Goal: Information Seeking & Learning: Learn about a topic

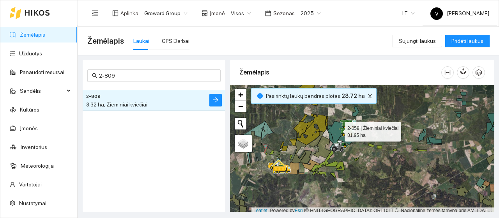
scroll to position [2, 0]
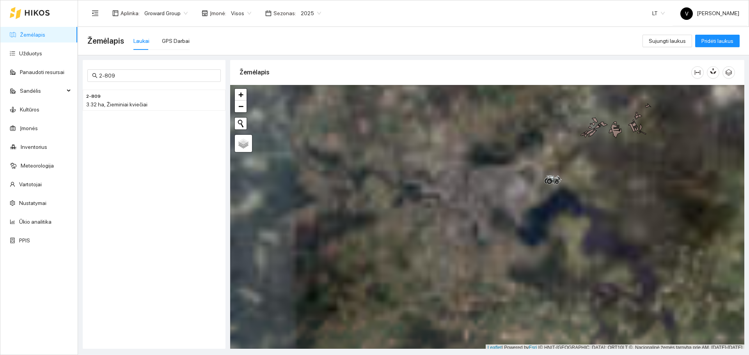
scroll to position [2, 0]
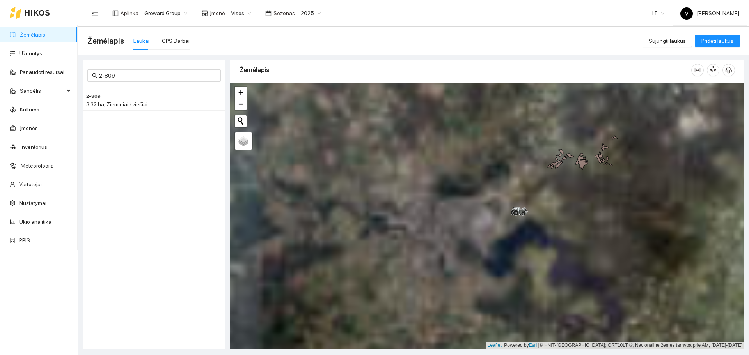
drag, startPoint x: 559, startPoint y: 171, endPoint x: 522, endPoint y: 210, distance: 53.5
click at [499, 209] on div at bounding box center [487, 216] width 514 height 266
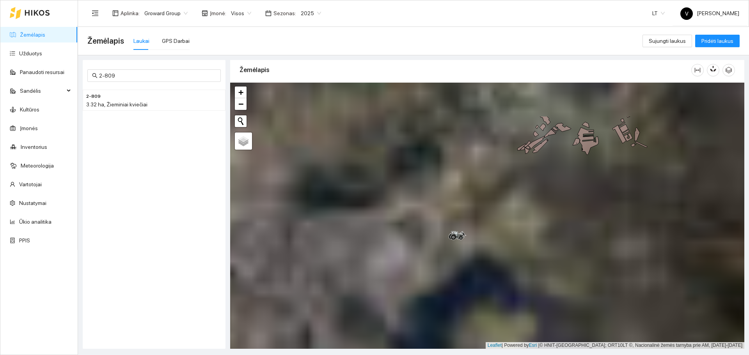
drag, startPoint x: 474, startPoint y: 224, endPoint x: 441, endPoint y: 269, distance: 55.2
click at [441, 218] on div at bounding box center [487, 216] width 514 height 266
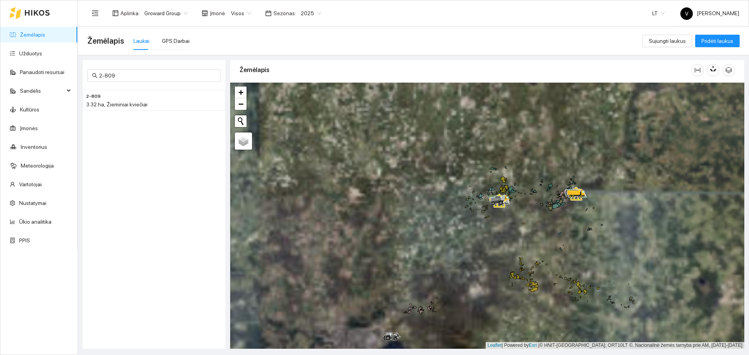
drag, startPoint x: 535, startPoint y: 192, endPoint x: 449, endPoint y: 301, distance: 138.8
click at [449, 218] on div at bounding box center [487, 216] width 514 height 266
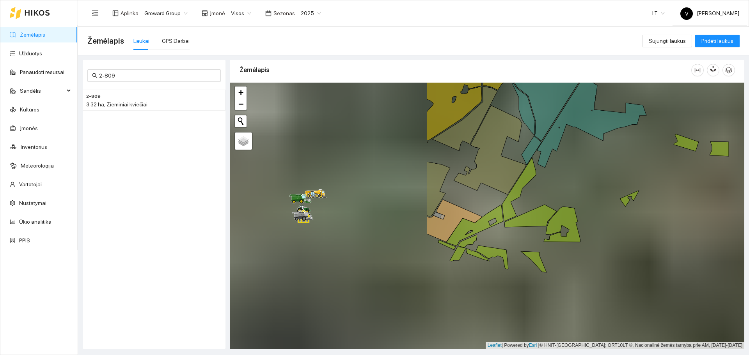
drag, startPoint x: 453, startPoint y: 204, endPoint x: 593, endPoint y: 200, distance: 139.2
click at [499, 202] on div at bounding box center [487, 216] width 514 height 266
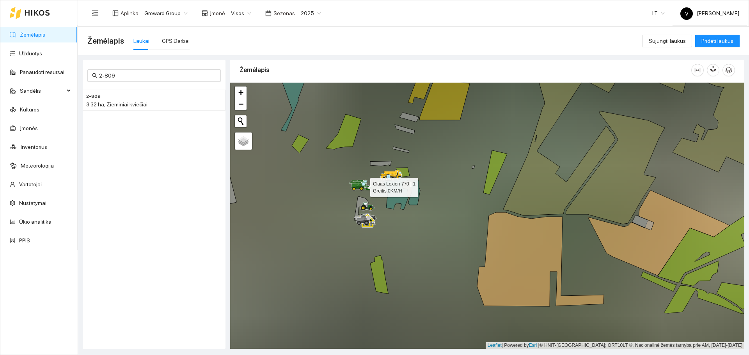
click at [360, 188] on icon at bounding box center [361, 188] width 5 height 5
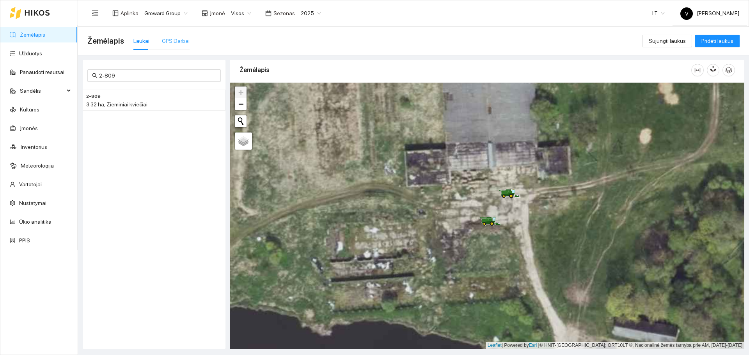
click at [172, 36] on div "GPS Darbai" at bounding box center [176, 41] width 28 height 18
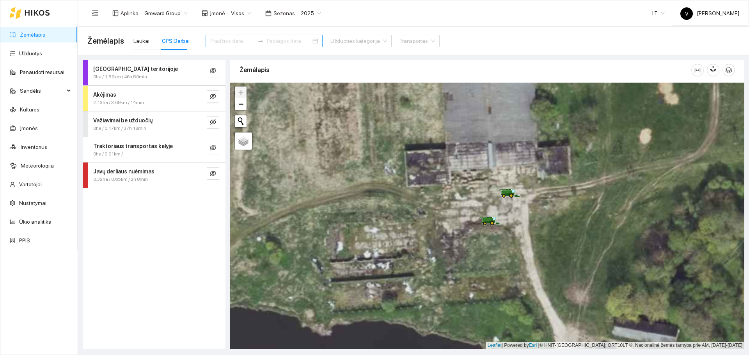
click at [300, 43] on div at bounding box center [263, 41] width 117 height 12
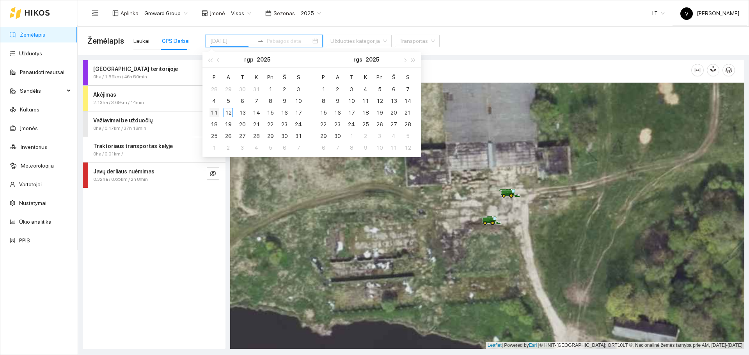
type input "[DATE]"
click at [214, 110] on div "11" at bounding box center [213, 112] width 9 height 9
type input "[DATE]"
click at [230, 113] on div "12" at bounding box center [227, 112] width 9 height 9
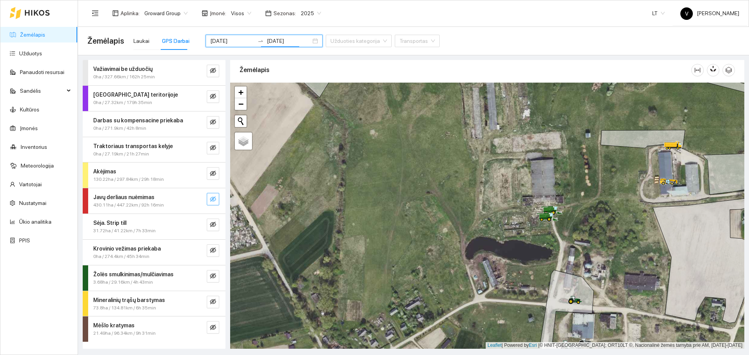
click at [216, 199] on icon "eye-invisible" at bounding box center [213, 198] width 6 height 5
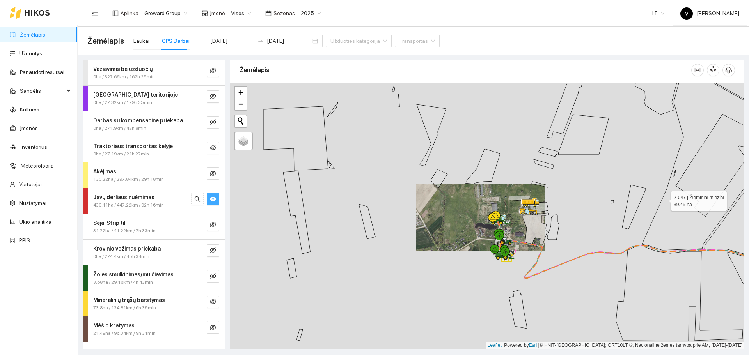
drag, startPoint x: 666, startPoint y: 199, endPoint x: 438, endPoint y: 219, distance: 228.6
click at [499, 218] on icon at bounding box center [700, 158] width 117 height 184
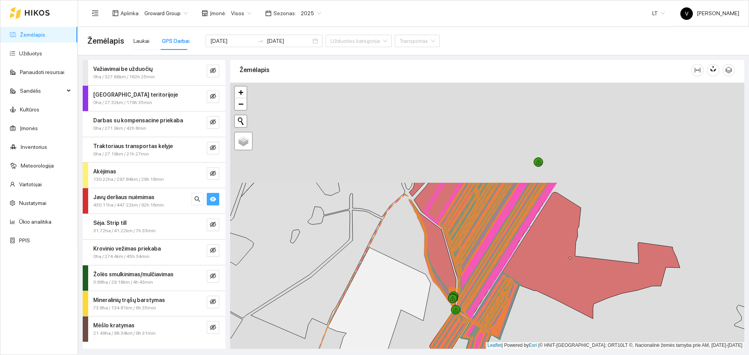
drag, startPoint x: 488, startPoint y: 212, endPoint x: 474, endPoint y: 277, distance: 66.1
click at [474, 218] on icon at bounding box center [492, 251] width 109 height 138
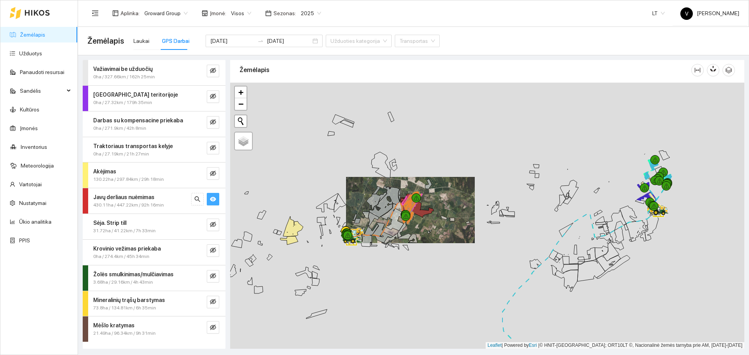
drag, startPoint x: 510, startPoint y: 262, endPoint x: 352, endPoint y: 239, distance: 159.7
click at [351, 218] on div at bounding box center [487, 216] width 514 height 266
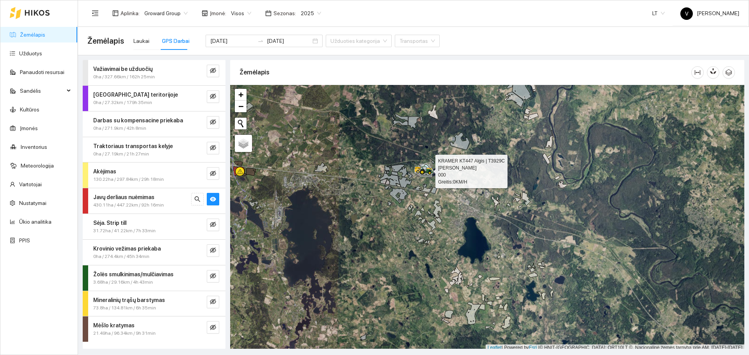
scroll to position [2, 0]
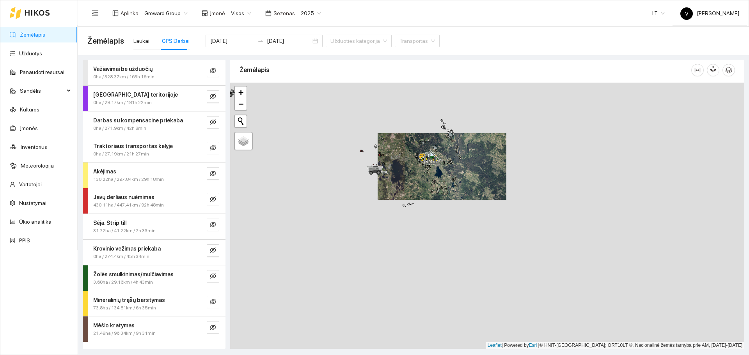
drag, startPoint x: 380, startPoint y: 181, endPoint x: 406, endPoint y: 257, distance: 79.6
click at [406, 257] on div at bounding box center [487, 216] width 514 height 266
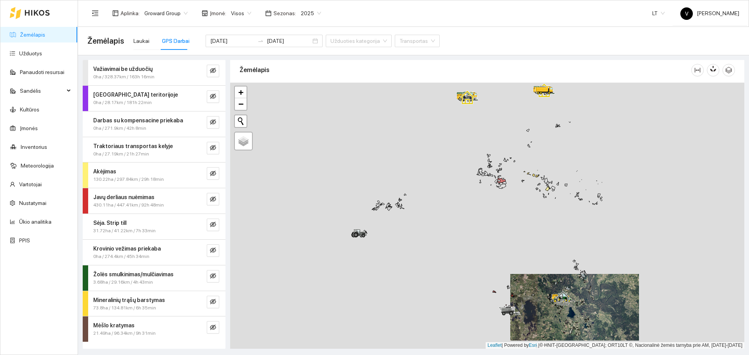
drag, startPoint x: 369, startPoint y: 166, endPoint x: 455, endPoint y: 214, distance: 99.1
click at [455, 214] on div at bounding box center [487, 216] width 514 height 266
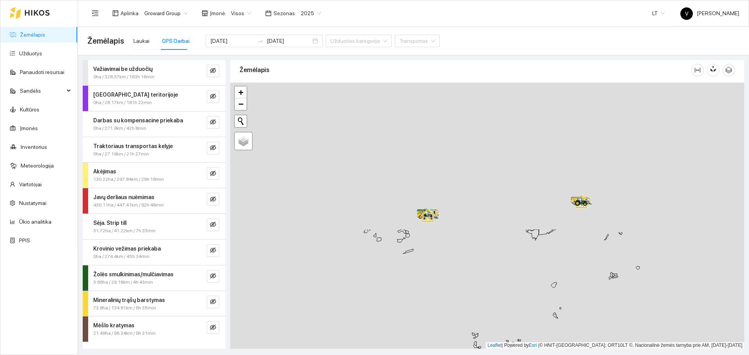
drag, startPoint x: 461, startPoint y: 145, endPoint x: 458, endPoint y: 319, distance: 173.1
click at [458, 319] on div at bounding box center [487, 216] width 514 height 266
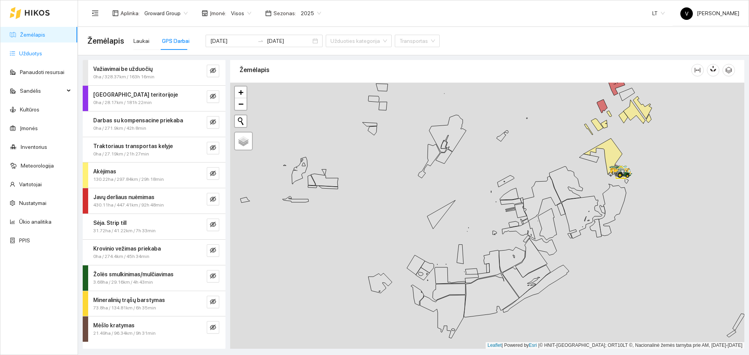
click at [32, 53] on link "Užduotys" at bounding box center [30, 53] width 23 height 6
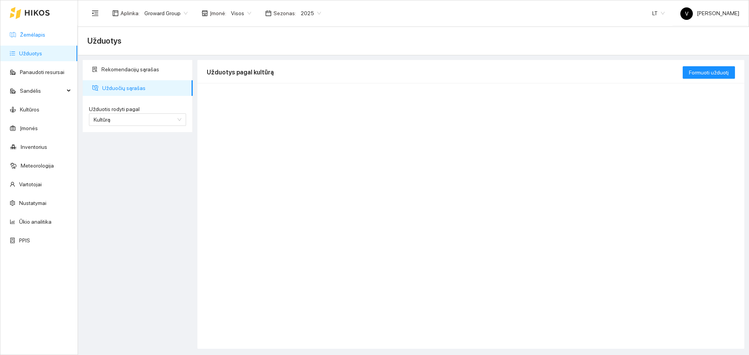
click at [37, 32] on link "Žemėlapis" at bounding box center [32, 35] width 25 height 6
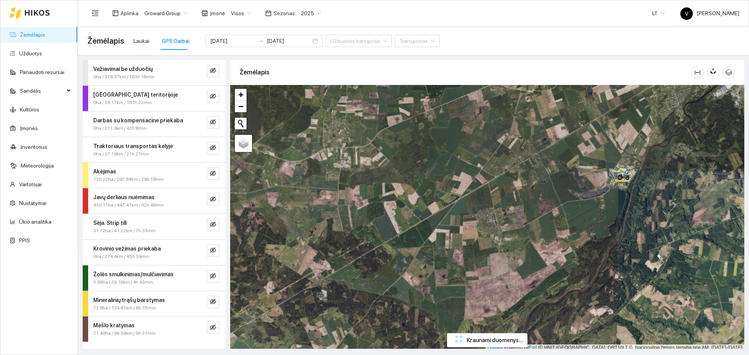
click at [37, 32] on link "Žemėlapis" at bounding box center [32, 35] width 25 height 6
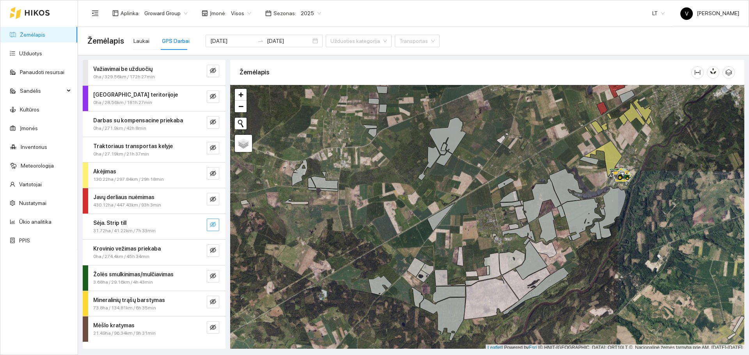
click at [215, 227] on icon "eye-invisible" at bounding box center [213, 224] width 6 height 6
click at [215, 227] on icon "eye" at bounding box center [213, 224] width 6 height 6
click at [213, 223] on icon "eye-invisible" at bounding box center [213, 224] width 6 height 6
click at [213, 223] on icon "eye" at bounding box center [213, 225] width 6 height 5
click at [213, 227] on icon "eye-invisible" at bounding box center [213, 224] width 6 height 6
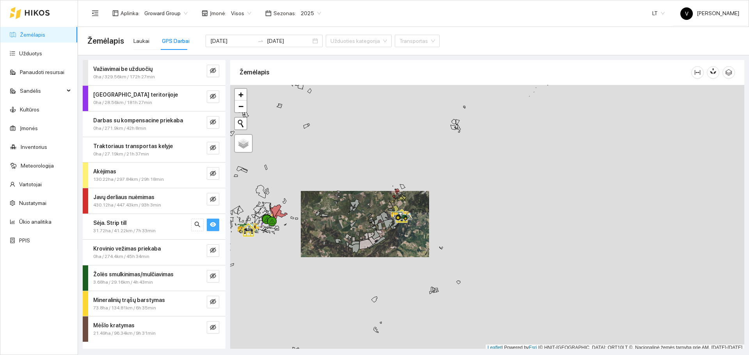
scroll to position [2, 0]
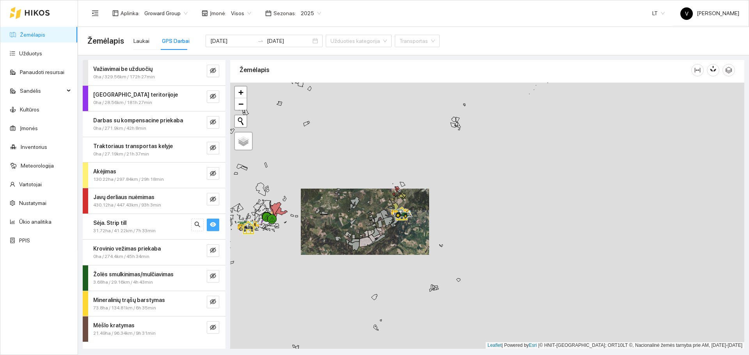
drag, startPoint x: 354, startPoint y: 236, endPoint x: 486, endPoint y: 219, distance: 132.9
click at [486, 219] on div at bounding box center [487, 216] width 514 height 266
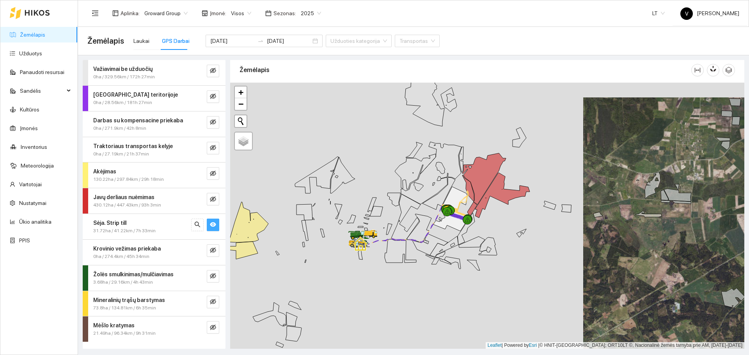
drag, startPoint x: 411, startPoint y: 221, endPoint x: 376, endPoint y: 218, distance: 34.4
click at [376, 218] on div at bounding box center [487, 216] width 514 height 266
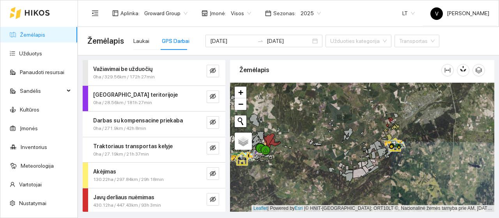
click at [219, 53] on div "Žemėlapis Laukai GPS Darbai [DATE] [DATE] Užduoties kategorija Transportas" at bounding box center [288, 41] width 402 height 28
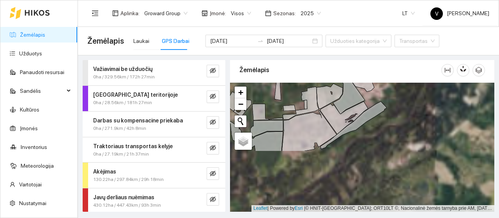
drag, startPoint x: 354, startPoint y: 147, endPoint x: 373, endPoint y: 96, distance: 54.7
click at [373, 96] on div at bounding box center [362, 147] width 264 height 129
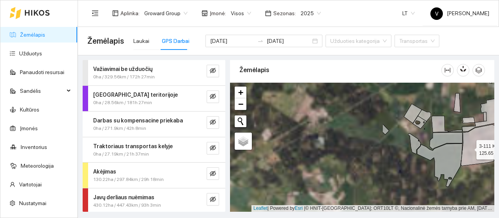
drag, startPoint x: 330, startPoint y: 139, endPoint x: 423, endPoint y: 148, distance: 93.6
click at [469, 148] on icon at bounding box center [488, 144] width 55 height 44
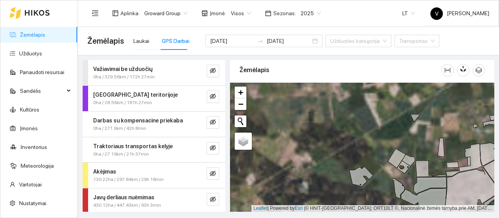
drag, startPoint x: 394, startPoint y: 148, endPoint x: 393, endPoint y: 153, distance: 5.2
click at [393, 153] on icon at bounding box center [397, 158] width 18 height 19
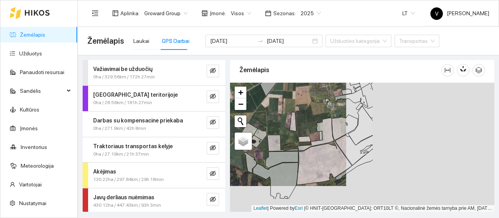
drag, startPoint x: 424, startPoint y: 159, endPoint x: 292, endPoint y: 142, distance: 133.4
click at [291, 142] on div at bounding box center [362, 147] width 264 height 129
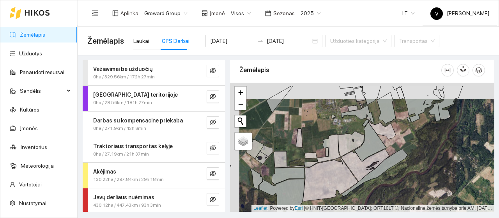
drag, startPoint x: 305, startPoint y: 132, endPoint x: 323, endPoint y: 158, distance: 31.7
click at [323, 158] on div at bounding box center [362, 147] width 264 height 129
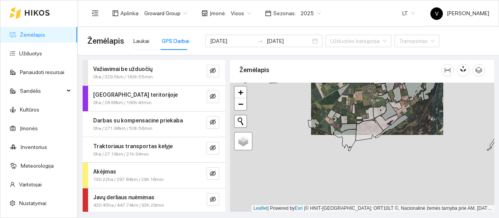
drag, startPoint x: 341, startPoint y: 159, endPoint x: 347, endPoint y: 129, distance: 30.7
click at [347, 129] on icon at bounding box center [348, 128] width 16 height 9
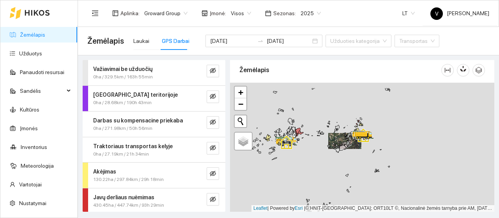
drag, startPoint x: 328, startPoint y: 160, endPoint x: 311, endPoint y: 185, distance: 30.3
click at [311, 185] on div at bounding box center [362, 147] width 264 height 129
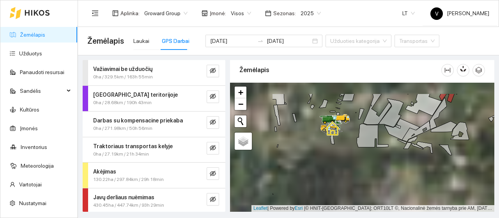
drag, startPoint x: 362, startPoint y: 175, endPoint x: 380, endPoint y: 182, distance: 18.9
click at [379, 183] on div at bounding box center [362, 147] width 264 height 129
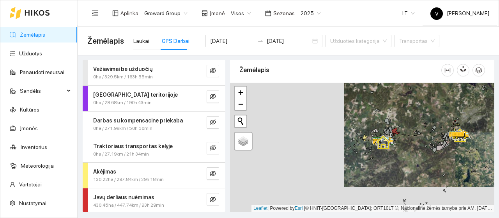
drag, startPoint x: 370, startPoint y: 167, endPoint x: 379, endPoint y: 168, distance: 8.7
click at [379, 168] on div at bounding box center [362, 147] width 264 height 129
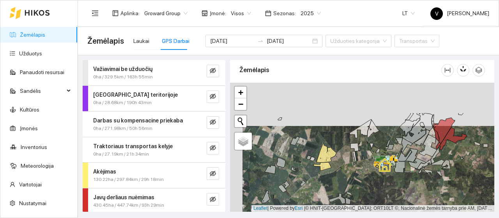
drag, startPoint x: 368, startPoint y: 159, endPoint x: 376, endPoint y: 184, distance: 26.1
click at [376, 184] on div at bounding box center [362, 147] width 264 height 129
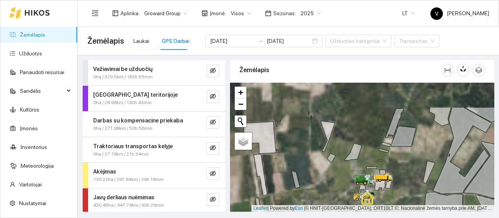
drag, startPoint x: 426, startPoint y: 146, endPoint x: 408, endPoint y: 181, distance: 39.2
click at [408, 181] on div at bounding box center [362, 147] width 264 height 129
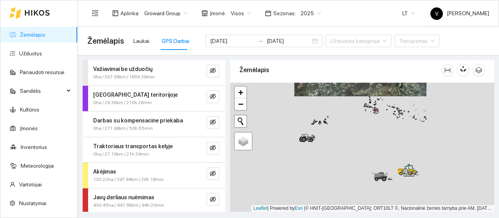
drag, startPoint x: 384, startPoint y: 128, endPoint x: 384, endPoint y: 88, distance: 39.4
click at [384, 88] on div at bounding box center [362, 147] width 264 height 129
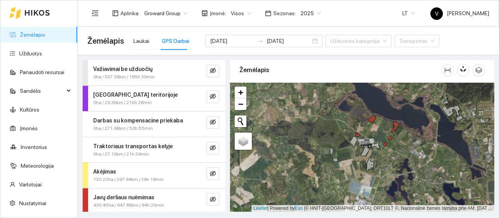
drag, startPoint x: 397, startPoint y: 160, endPoint x: 390, endPoint y: 163, distance: 7.5
click at [390, 163] on div at bounding box center [362, 147] width 264 height 129
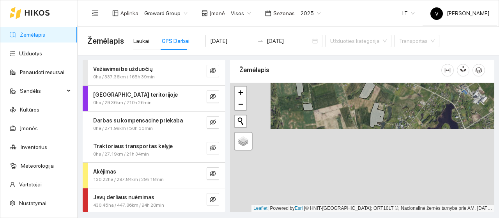
drag, startPoint x: 318, startPoint y: 146, endPoint x: 341, endPoint y: 102, distance: 49.7
click at [341, 102] on div at bounding box center [362, 147] width 264 height 129
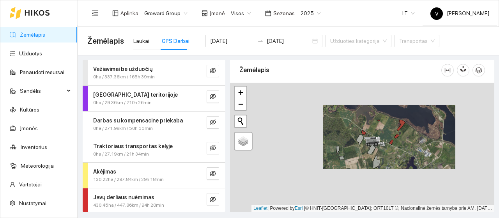
drag, startPoint x: 353, startPoint y: 127, endPoint x: 372, endPoint y: 178, distance: 53.7
click at [372, 178] on div at bounding box center [362, 147] width 264 height 129
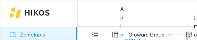
type input "[DATE]"
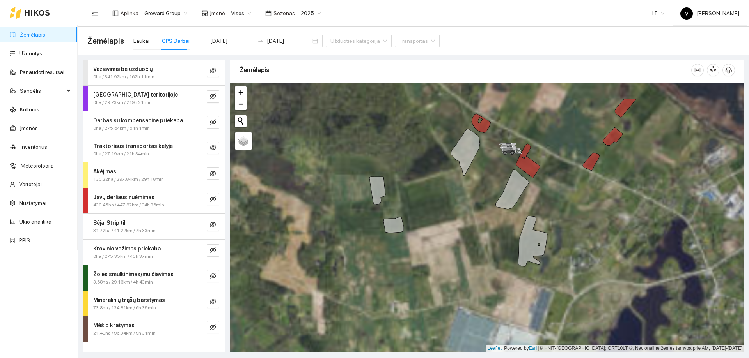
drag, startPoint x: 476, startPoint y: 191, endPoint x: 491, endPoint y: 234, distance: 45.0
click at [491, 234] on div at bounding box center [487, 217] width 514 height 269
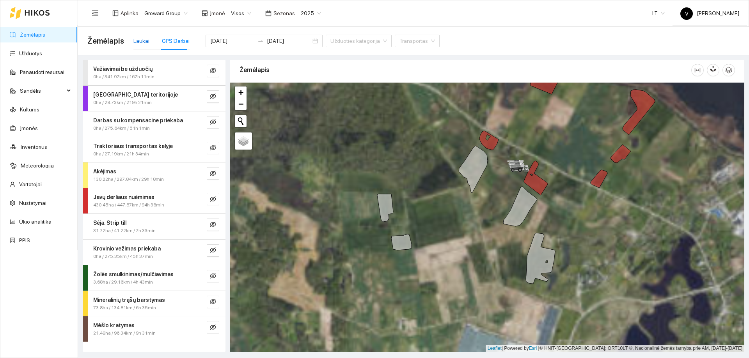
click at [138, 37] on div "Laukai" at bounding box center [141, 41] width 16 height 9
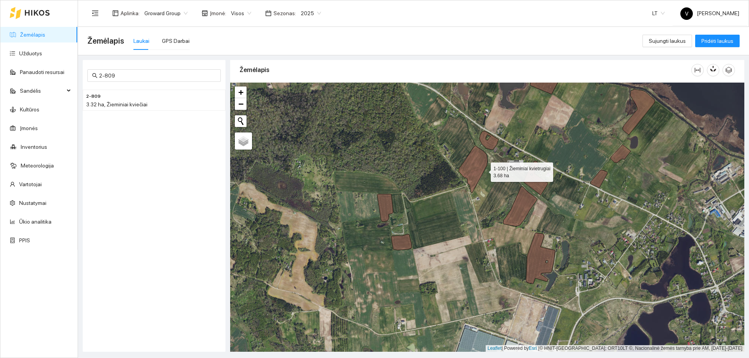
click at [481, 169] on icon at bounding box center [472, 169] width 29 height 47
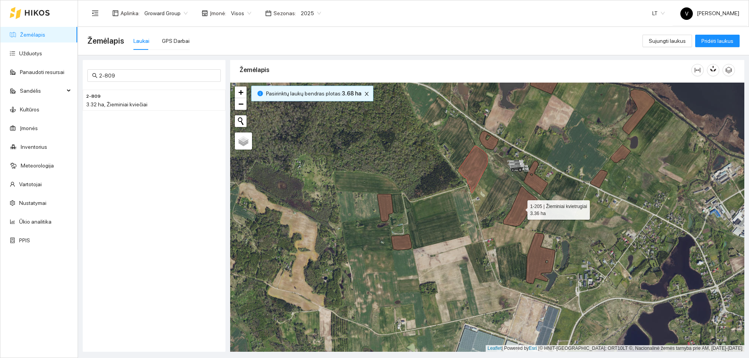
click at [522, 205] on icon at bounding box center [520, 207] width 34 height 40
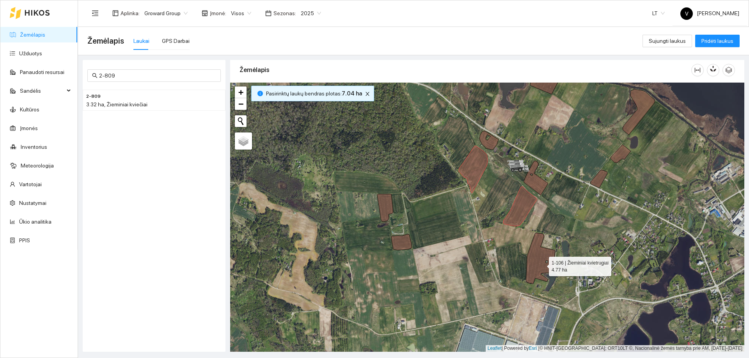
click at [542, 265] on icon at bounding box center [540, 258] width 29 height 51
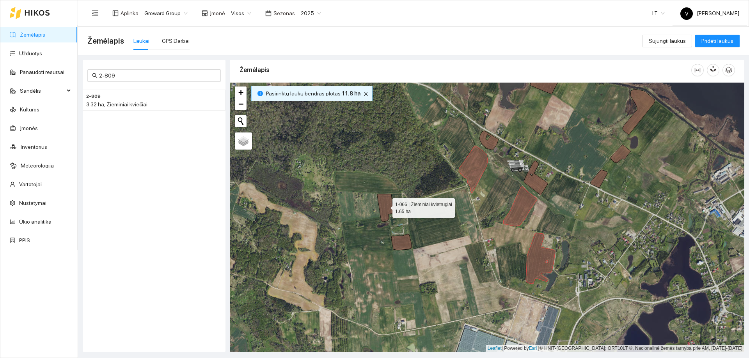
click at [386, 207] on icon at bounding box center [385, 208] width 16 height 28
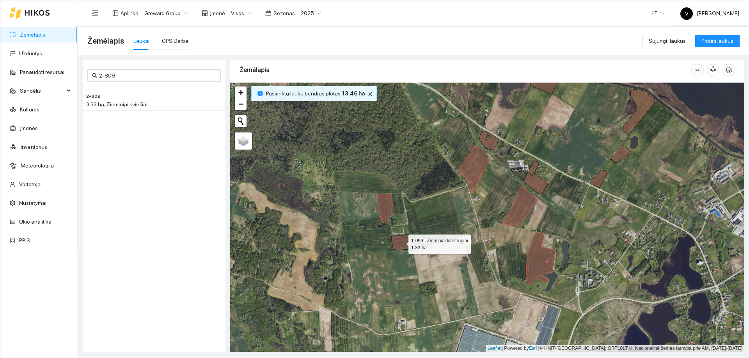
click at [398, 245] on icon at bounding box center [401, 242] width 20 height 16
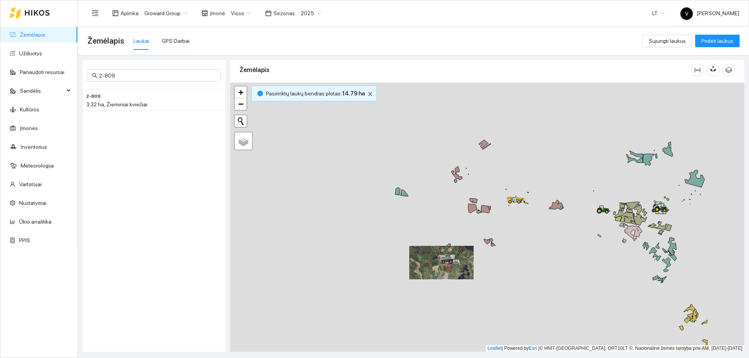
drag, startPoint x: 573, startPoint y: 260, endPoint x: 496, endPoint y: 269, distance: 78.1
click at [496, 269] on div at bounding box center [487, 217] width 514 height 269
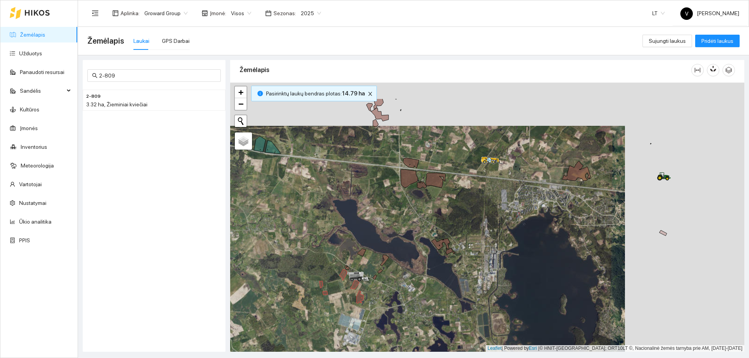
drag, startPoint x: 620, startPoint y: 235, endPoint x: 467, endPoint y: 291, distance: 163.4
click at [467, 291] on div at bounding box center [487, 217] width 514 height 269
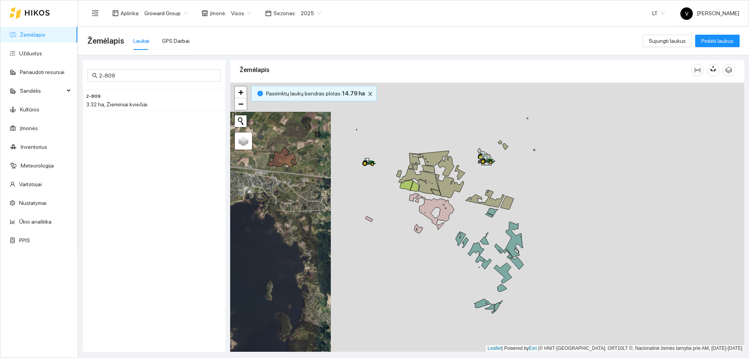
drag, startPoint x: 653, startPoint y: 222, endPoint x: 394, endPoint y: 195, distance: 261.0
click at [394, 195] on div at bounding box center [487, 217] width 514 height 269
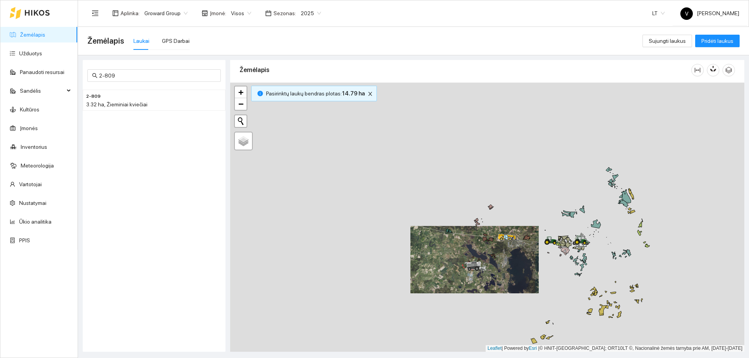
drag, startPoint x: 476, startPoint y: 264, endPoint x: 485, endPoint y: 262, distance: 9.9
click at [485, 262] on icon at bounding box center [475, 266] width 22 height 9
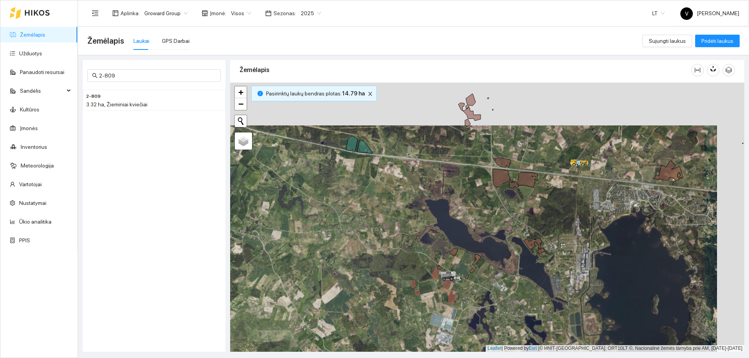
drag, startPoint x: 453, startPoint y: 262, endPoint x: 490, endPoint y: 184, distance: 86.0
click at [490, 184] on div at bounding box center [487, 217] width 514 height 269
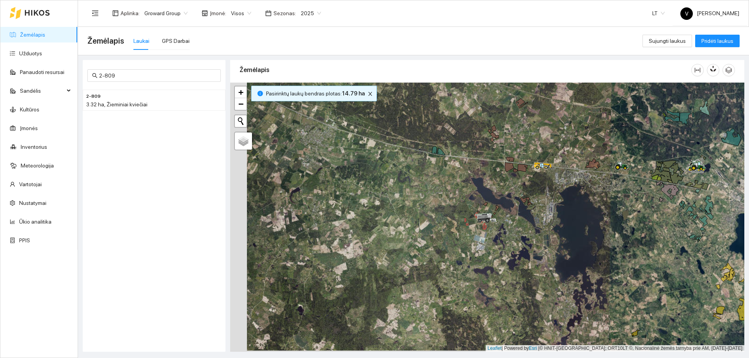
drag, startPoint x: 567, startPoint y: 216, endPoint x: 442, endPoint y: 228, distance: 126.2
click at [442, 228] on div at bounding box center [487, 217] width 514 height 269
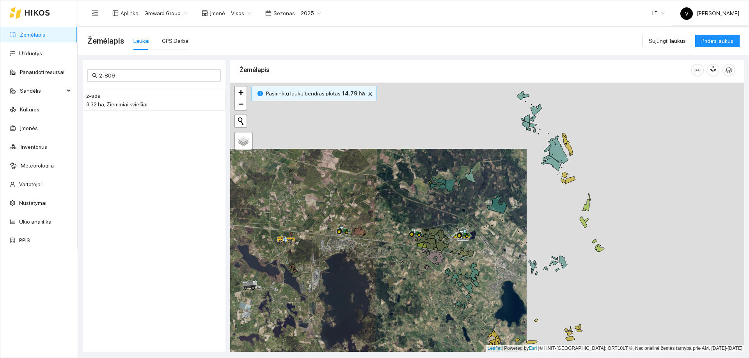
drag, startPoint x: 319, startPoint y: 249, endPoint x: 404, endPoint y: 242, distance: 86.0
click at [421, 248] on div at bounding box center [487, 217] width 514 height 269
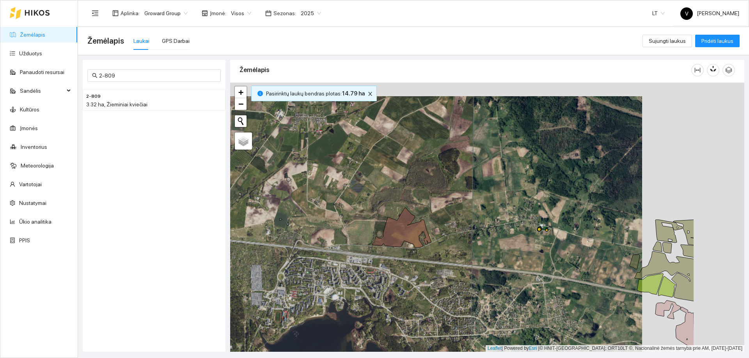
drag, startPoint x: 543, startPoint y: 214, endPoint x: 508, endPoint y: 217, distance: 35.3
click at [508, 217] on div at bounding box center [487, 217] width 514 height 269
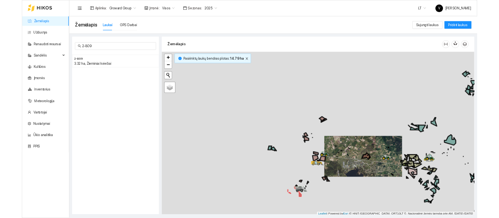
scroll to position [2, 0]
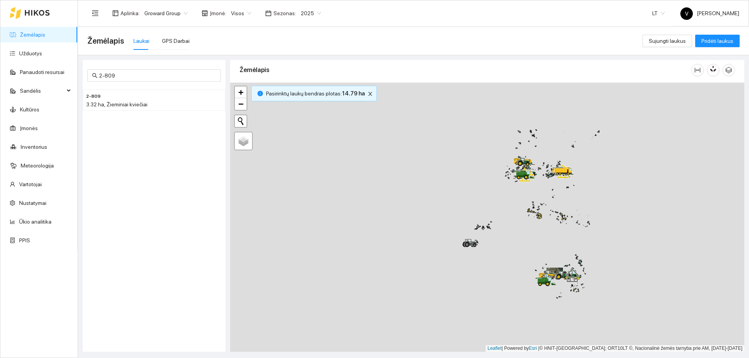
drag, startPoint x: 535, startPoint y: 221, endPoint x: 497, endPoint y: 268, distance: 60.5
click at [497, 268] on div at bounding box center [487, 217] width 514 height 269
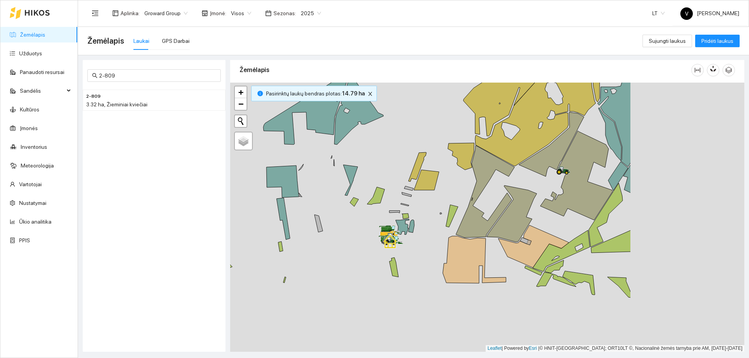
drag, startPoint x: 635, startPoint y: 209, endPoint x: 444, endPoint y: 205, distance: 191.1
click at [456, 205] on icon at bounding box center [485, 192] width 58 height 92
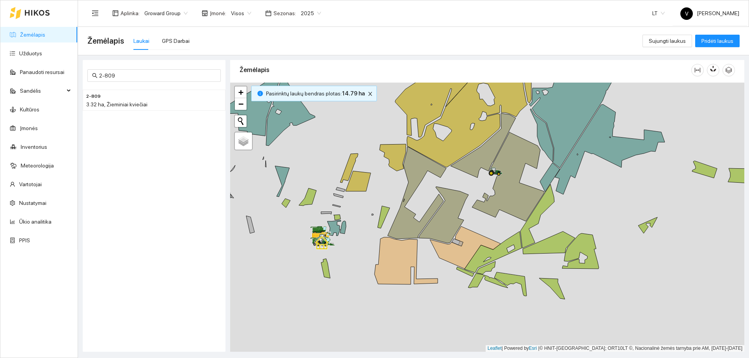
drag, startPoint x: 573, startPoint y: 233, endPoint x: 450, endPoint y: 245, distance: 123.0
click at [450, 245] on div at bounding box center [487, 217] width 514 height 269
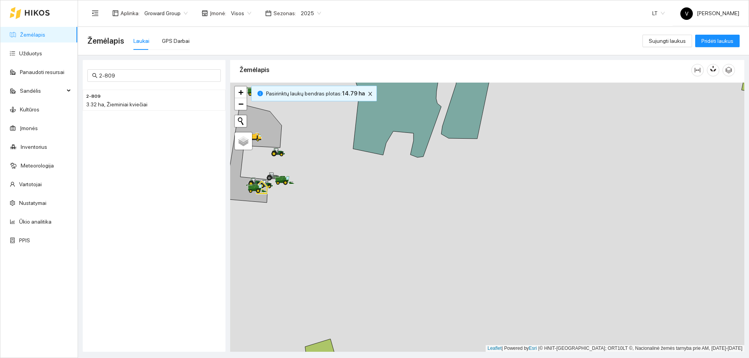
drag, startPoint x: 327, startPoint y: 228, endPoint x: 453, endPoint y: 269, distance: 132.2
click at [454, 270] on div at bounding box center [487, 217] width 514 height 269
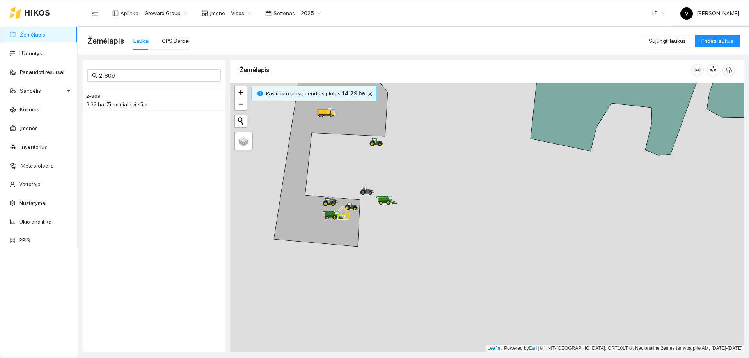
click at [367, 94] on icon "close" at bounding box center [369, 93] width 5 height 5
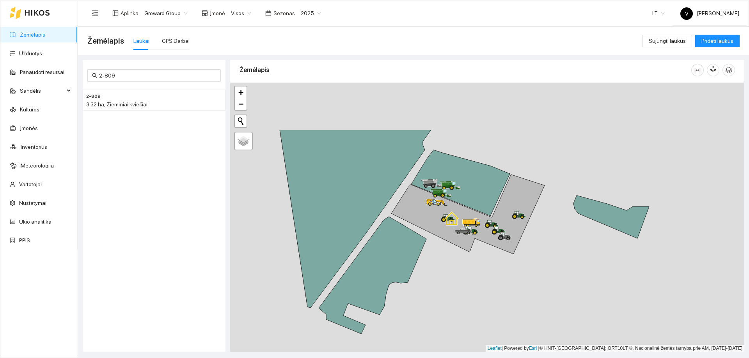
drag, startPoint x: 483, startPoint y: 263, endPoint x: 481, endPoint y: 259, distance: 4.5
click at [484, 264] on div at bounding box center [487, 217] width 514 height 269
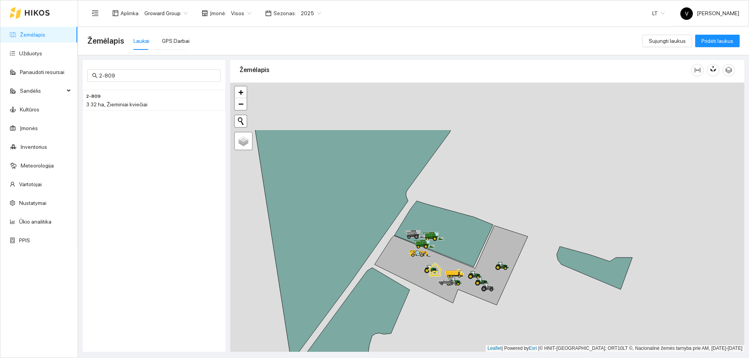
drag, startPoint x: 421, startPoint y: 222, endPoint x: 426, endPoint y: 260, distance: 38.1
click at [426, 260] on icon at bounding box center [450, 266] width 153 height 80
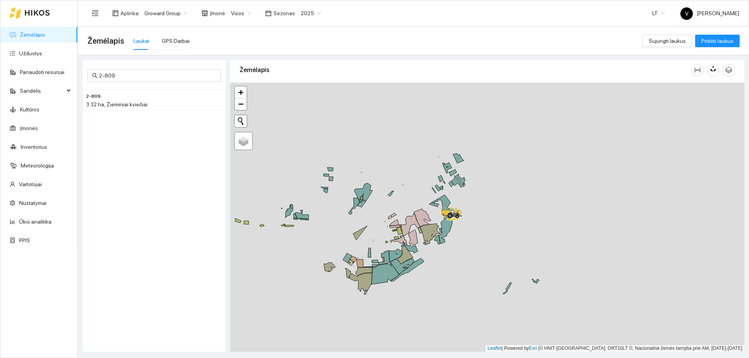
drag, startPoint x: 363, startPoint y: 289, endPoint x: 440, endPoint y: 233, distance: 95.0
click at [418, 245] on icon at bounding box center [411, 249] width 14 height 9
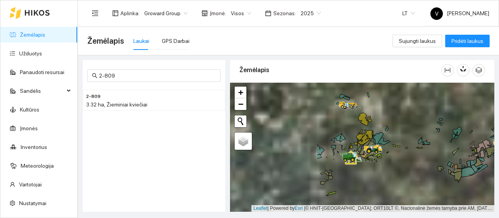
drag, startPoint x: 313, startPoint y: 173, endPoint x: 361, endPoint y: 133, distance: 63.4
click at [418, 171] on div at bounding box center [362, 147] width 264 height 129
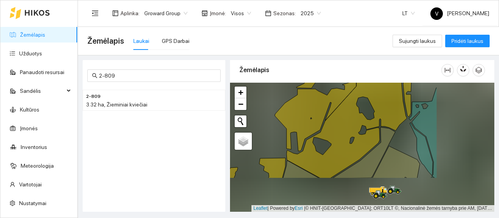
drag, startPoint x: 337, startPoint y: 130, endPoint x: 309, endPoint y: 123, distance: 29.0
click at [271, 102] on div at bounding box center [362, 147] width 264 height 129
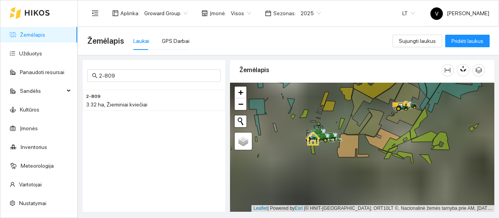
drag, startPoint x: 356, startPoint y: 148, endPoint x: 372, endPoint y: 97, distance: 53.4
click at [372, 97] on g at bounding box center [25, 86] width 998 height 156
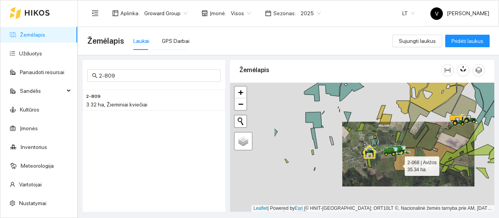
drag, startPoint x: 375, startPoint y: 164, endPoint x: 397, endPoint y: 164, distance: 22.6
click at [397, 164] on icon at bounding box center [410, 158] width 32 height 23
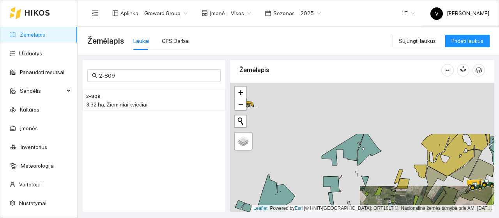
drag, startPoint x: 342, startPoint y: 107, endPoint x: 359, endPoint y: 172, distance: 66.7
click at [359, 172] on div at bounding box center [362, 147] width 264 height 129
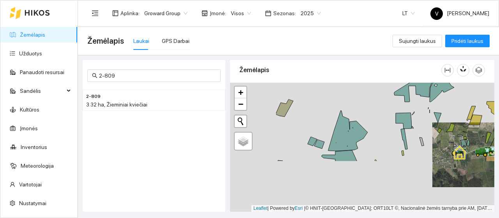
drag, startPoint x: 327, startPoint y: 155, endPoint x: 376, endPoint y: 87, distance: 83.3
click at [376, 87] on div at bounding box center [362, 147] width 264 height 129
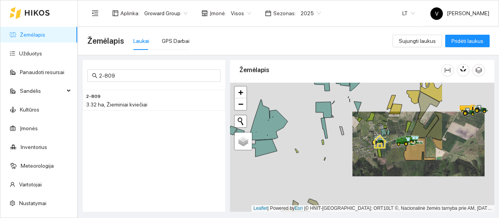
drag, startPoint x: 385, startPoint y: 134, endPoint x: 366, endPoint y: 143, distance: 21.3
click at [328, 133] on div at bounding box center [362, 147] width 264 height 129
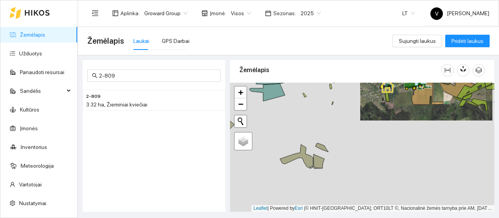
drag, startPoint x: 382, startPoint y: 173, endPoint x: 391, endPoint y: 118, distance: 56.5
click at [391, 118] on div at bounding box center [362, 147] width 264 height 129
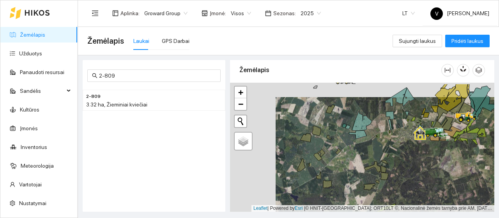
drag, startPoint x: 322, startPoint y: 143, endPoint x: 357, endPoint y: 152, distance: 35.7
click at [357, 152] on div at bounding box center [362, 147] width 264 height 129
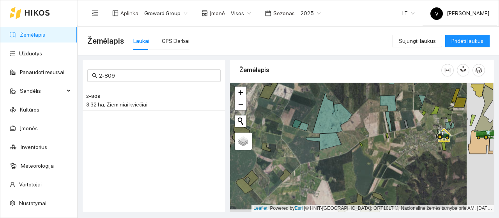
drag, startPoint x: 389, startPoint y: 135, endPoint x: 351, endPoint y: 131, distance: 38.4
click at [351, 131] on div at bounding box center [362, 147] width 264 height 129
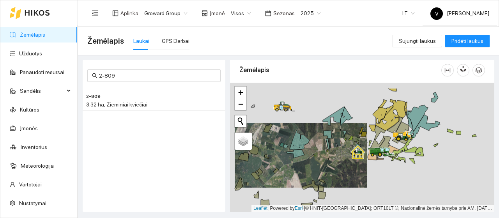
drag, startPoint x: 376, startPoint y: 137, endPoint x: 345, endPoint y: 154, distance: 34.7
click at [345, 154] on div at bounding box center [362, 147] width 264 height 129
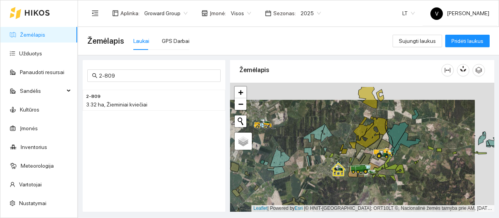
drag, startPoint x: 354, startPoint y: 139, endPoint x: 334, endPoint y: 156, distance: 26.0
click at [334, 156] on div at bounding box center [362, 147] width 264 height 129
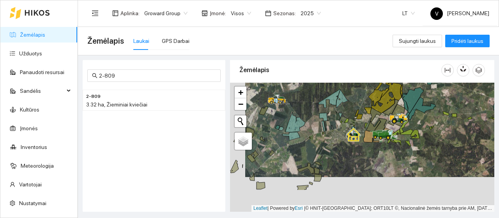
drag, startPoint x: 313, startPoint y: 170, endPoint x: 328, endPoint y: 136, distance: 37.9
click at [328, 136] on div at bounding box center [362, 147] width 264 height 129
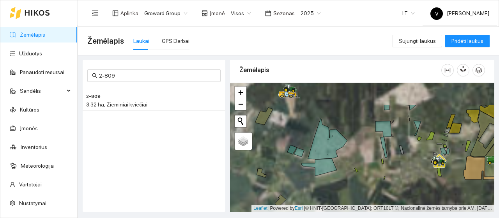
drag, startPoint x: 289, startPoint y: 128, endPoint x: 352, endPoint y: 169, distance: 74.6
click at [354, 172] on div at bounding box center [362, 147] width 264 height 129
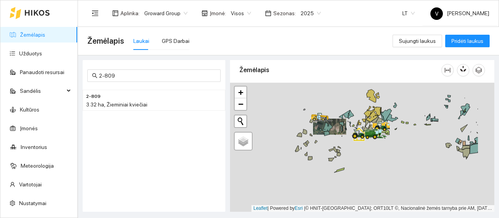
drag, startPoint x: 376, startPoint y: 177, endPoint x: 333, endPoint y: 135, distance: 59.6
click at [333, 135] on div at bounding box center [362, 147] width 264 height 129
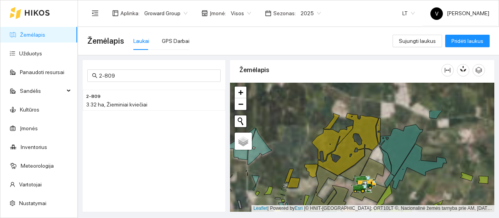
drag, startPoint x: 342, startPoint y: 140, endPoint x: 334, endPoint y: 164, distance: 25.4
click at [334, 164] on div at bounding box center [362, 147] width 264 height 129
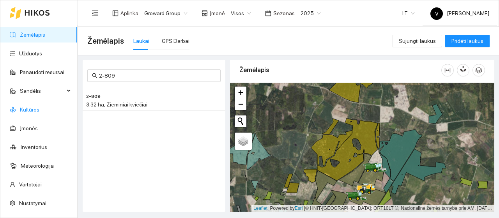
click at [32, 111] on link "Kultūros" at bounding box center [29, 109] width 19 height 6
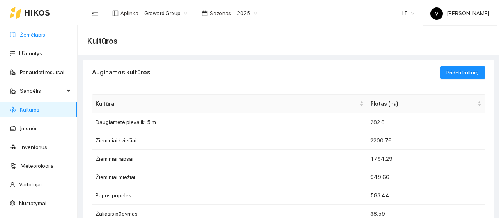
click at [35, 32] on link "Žemėlapis" at bounding box center [32, 35] width 25 height 6
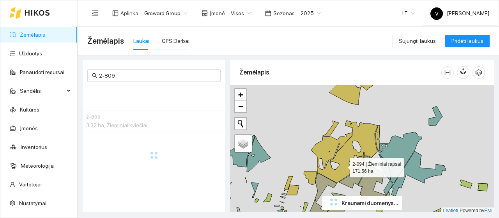
scroll to position [2, 0]
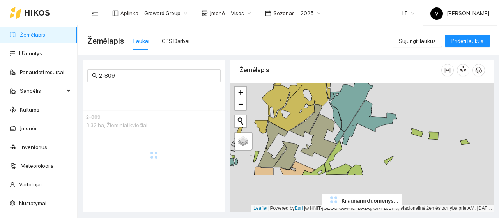
drag, startPoint x: 297, startPoint y: 117, endPoint x: 292, endPoint y: 115, distance: 5.2
click at [292, 115] on icon at bounding box center [295, 100] width 66 height 62
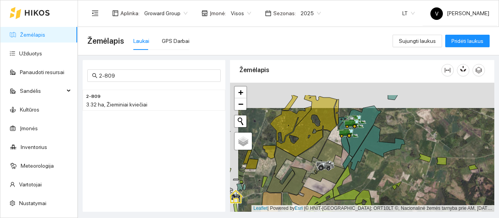
drag, startPoint x: 367, startPoint y: 159, endPoint x: 366, endPoint y: 172, distance: 12.5
click at [369, 174] on div at bounding box center [362, 147] width 264 height 129
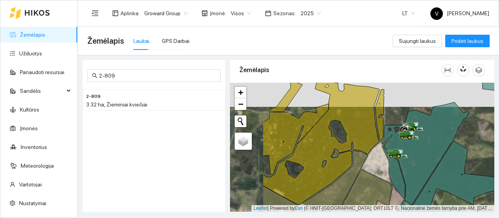
drag, startPoint x: 384, startPoint y: 167, endPoint x: 389, endPoint y: 170, distance: 5.2
click at [389, 170] on div at bounding box center [362, 147] width 264 height 129
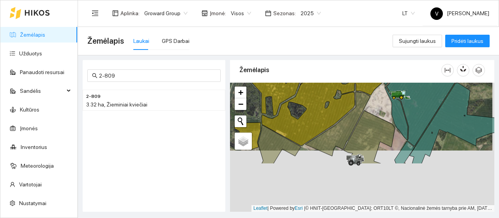
drag, startPoint x: 383, startPoint y: 169, endPoint x: 380, endPoint y: 106, distance: 63.2
click at [380, 106] on div at bounding box center [362, 147] width 264 height 129
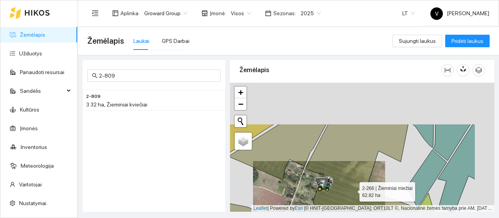
drag, startPoint x: 403, startPoint y: 131, endPoint x: 348, endPoint y: 196, distance: 85.5
click at [348, 196] on icon at bounding box center [344, 195] width 144 height 143
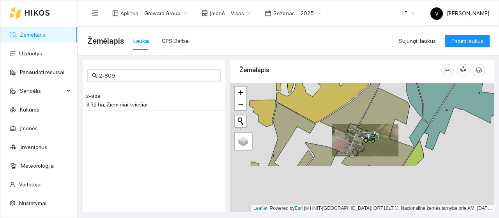
drag, startPoint x: 383, startPoint y: 134, endPoint x: 420, endPoint y: 75, distance: 69.7
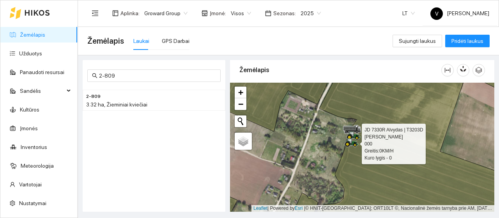
click at [353, 142] on icon at bounding box center [351, 142] width 13 height 6
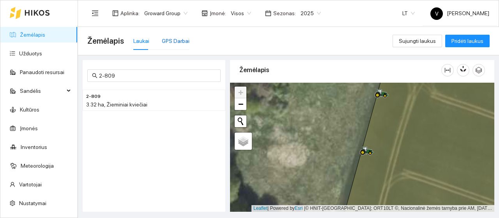
click at [169, 42] on div "GPS Darbai" at bounding box center [176, 41] width 28 height 9
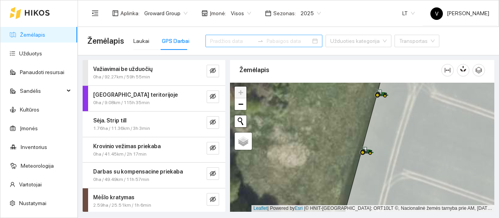
click at [297, 41] on div at bounding box center [263, 41] width 117 height 12
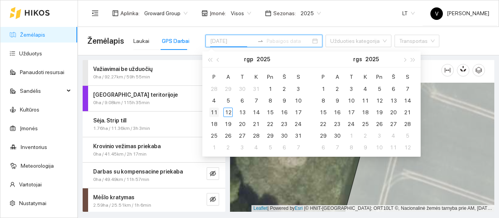
type input "[DATE]"
click at [213, 111] on div "11" at bounding box center [213, 112] width 9 height 9
type input "[DATE]"
click at [231, 111] on div "12" at bounding box center [227, 112] width 9 height 9
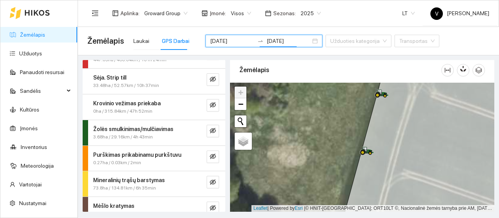
scroll to position [154, 0]
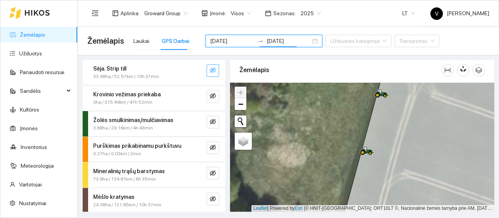
click at [210, 67] on icon "eye-invisible" at bounding box center [213, 70] width 6 height 6
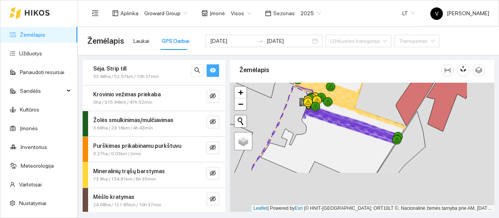
drag, startPoint x: 303, startPoint y: 159, endPoint x: 256, endPoint y: 111, distance: 66.4
click at [256, 111] on div at bounding box center [362, 147] width 264 height 129
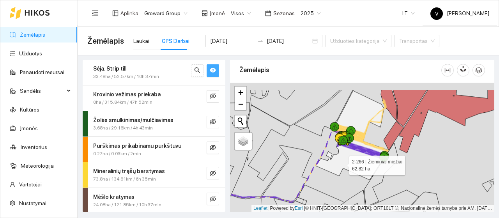
drag, startPoint x: 333, startPoint y: 146, endPoint x: 345, endPoint y: 173, distance: 29.8
click at [345, 174] on icon at bounding box center [352, 134] width 72 height 89
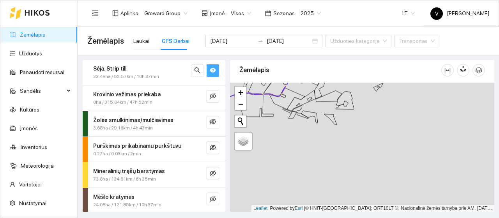
drag, startPoint x: 330, startPoint y: 161, endPoint x: 317, endPoint y: 105, distance: 57.7
click at [317, 105] on div at bounding box center [362, 147] width 264 height 129
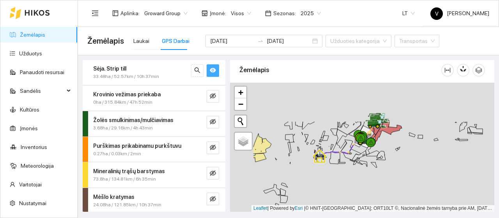
drag, startPoint x: 319, startPoint y: 132, endPoint x: 362, endPoint y: 175, distance: 60.6
click at [362, 175] on div at bounding box center [362, 147] width 264 height 129
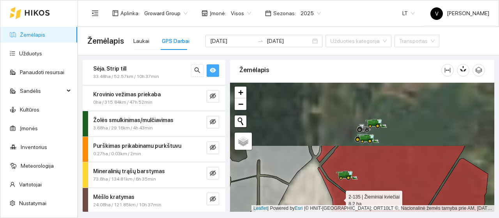
drag, startPoint x: 358, startPoint y: 147, endPoint x: 339, endPoint y: 198, distance: 54.5
click at [339, 198] on icon at bounding box center [341, 220] width 46 height 106
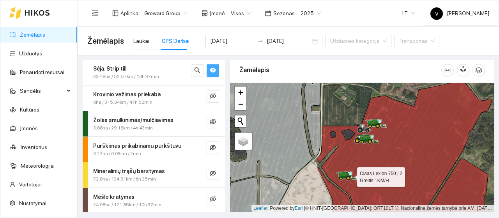
click at [350, 173] on icon at bounding box center [349, 173] width 1 height 3
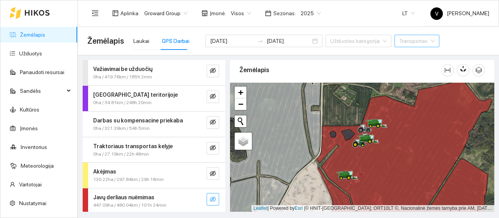
click at [210, 200] on icon "eye-invisible" at bounding box center [213, 198] width 6 height 5
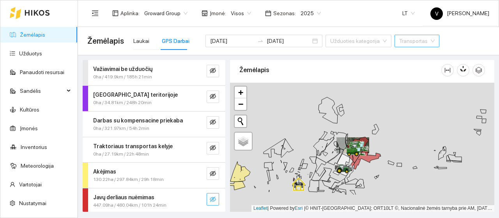
drag, startPoint x: 298, startPoint y: 175, endPoint x: 290, endPoint y: 149, distance: 27.4
click at [290, 149] on div at bounding box center [362, 147] width 264 height 129
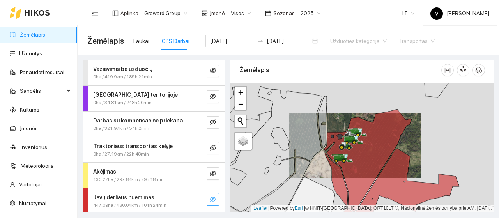
click at [210, 196] on icon "eye-invisible" at bounding box center [213, 199] width 6 height 6
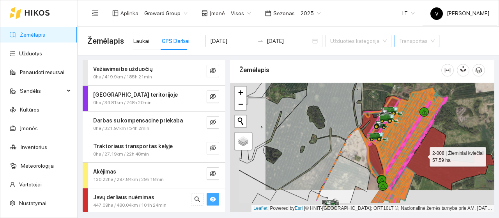
drag, startPoint x: 395, startPoint y: 158, endPoint x: 423, endPoint y: 155, distance: 28.3
click at [423, 155] on icon at bounding box center [440, 165] width 110 height 76
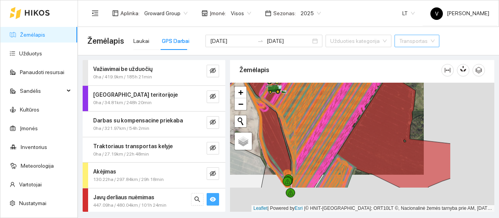
drag, startPoint x: 442, startPoint y: 175, endPoint x: 389, endPoint y: 149, distance: 58.8
click at [371, 138] on icon at bounding box center [383, 131] width 135 height 113
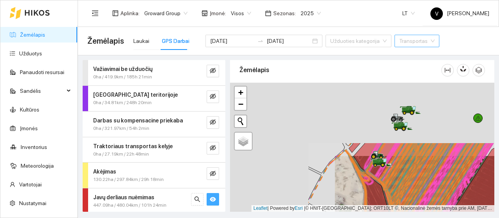
drag, startPoint x: 412, startPoint y: 157, endPoint x: 486, endPoint y: 215, distance: 94.1
click at [497, 218] on html "Žemėlapis Užduotys Panaudoti resursai Sandėlis Kultūros Įmonės Inventorius Mete…" at bounding box center [249, 109] width 499 height 218
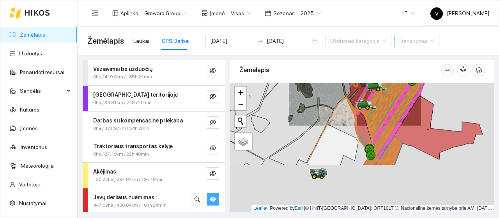
drag, startPoint x: 367, startPoint y: 178, endPoint x: 357, endPoint y: 112, distance: 66.7
click at [359, 112] on div at bounding box center [361, 108] width 5 height 19
